Goal: Transaction & Acquisition: Book appointment/travel/reservation

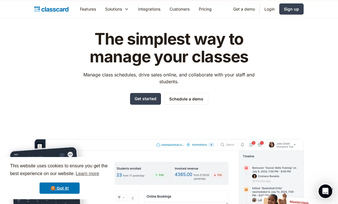
scroll to position [17, 0]
click at [183, 98] on link "Schedule a demo" at bounding box center [186, 99] width 44 height 12
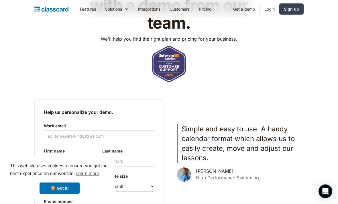
scroll to position [68, 0]
click at [62, 194] on link "🍪 Got it!" at bounding box center [59, 188] width 40 height 11
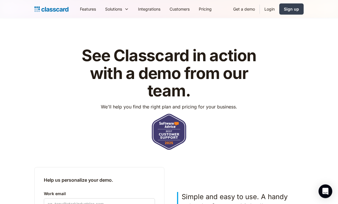
scroll to position [0, 0]
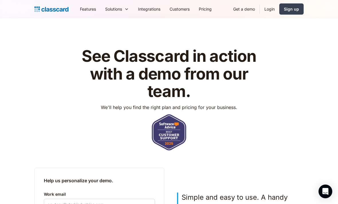
click at [294, 13] on link "Sign up" at bounding box center [291, 8] width 24 height 11
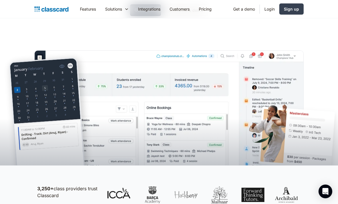
scroll to position [106, 0]
click at [26, 107] on div at bounding box center [169, 129] width 338 height 74
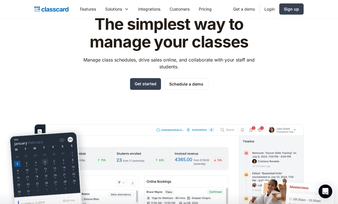
scroll to position [30, 0]
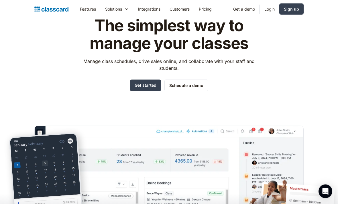
click at [181, 86] on link "Schedule a demo" at bounding box center [186, 86] width 44 height 12
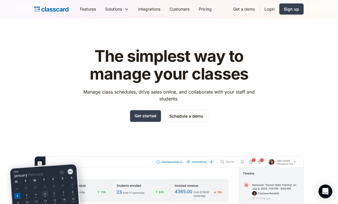
scroll to position [31, 0]
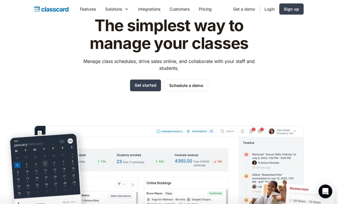
click at [146, 82] on link "Get started" at bounding box center [145, 86] width 31 height 12
